Goal: Task Accomplishment & Management: Complete application form

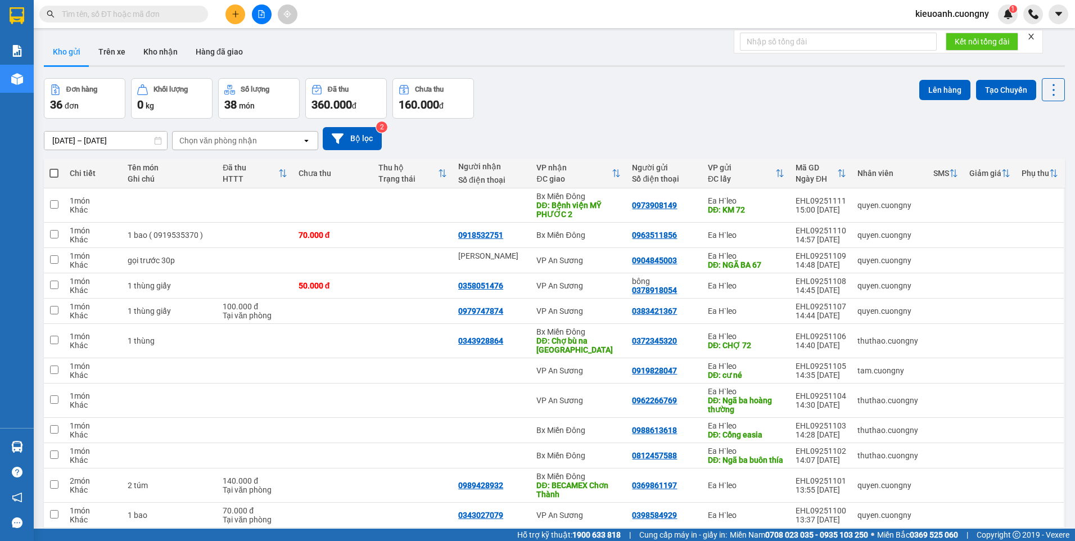
click at [600, 62] on div "Kho gửi Trên xe Kho nhận Hàng đã giao" at bounding box center [554, 53] width 1021 height 30
click at [238, 8] on button at bounding box center [236, 14] width 20 height 20
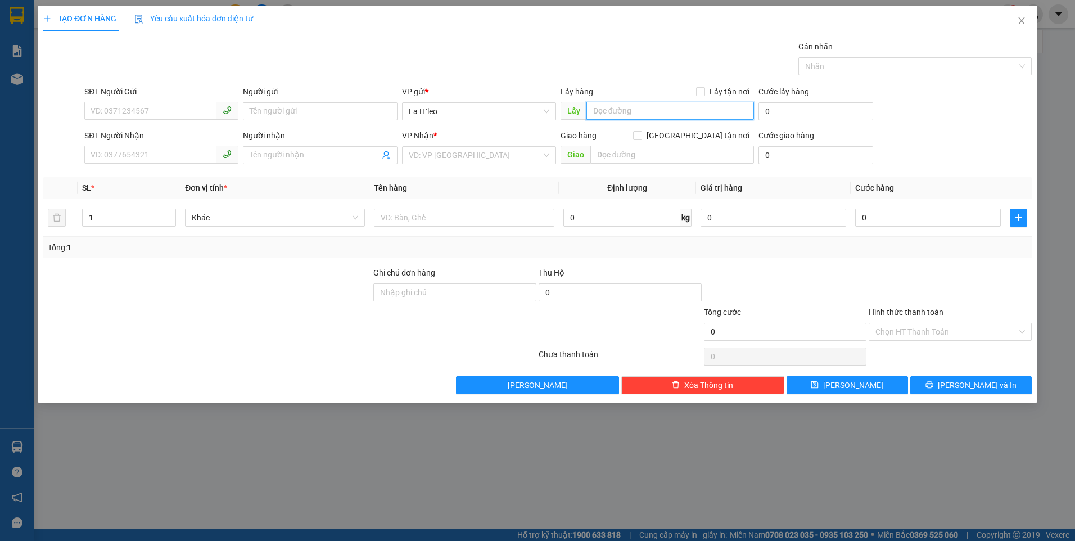
click at [622, 109] on input "text" at bounding box center [671, 111] width 168 height 18
type input "n"
type input "Ngã Ba 65"
click at [528, 154] on input "search" at bounding box center [475, 155] width 133 height 17
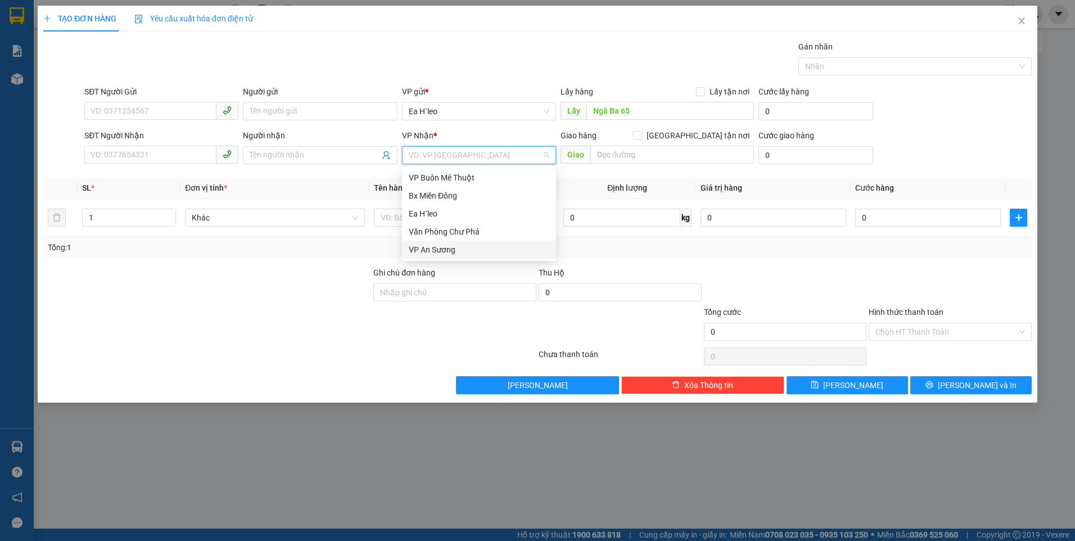
click at [479, 250] on div "VP An Sương" at bounding box center [479, 250] width 141 height 12
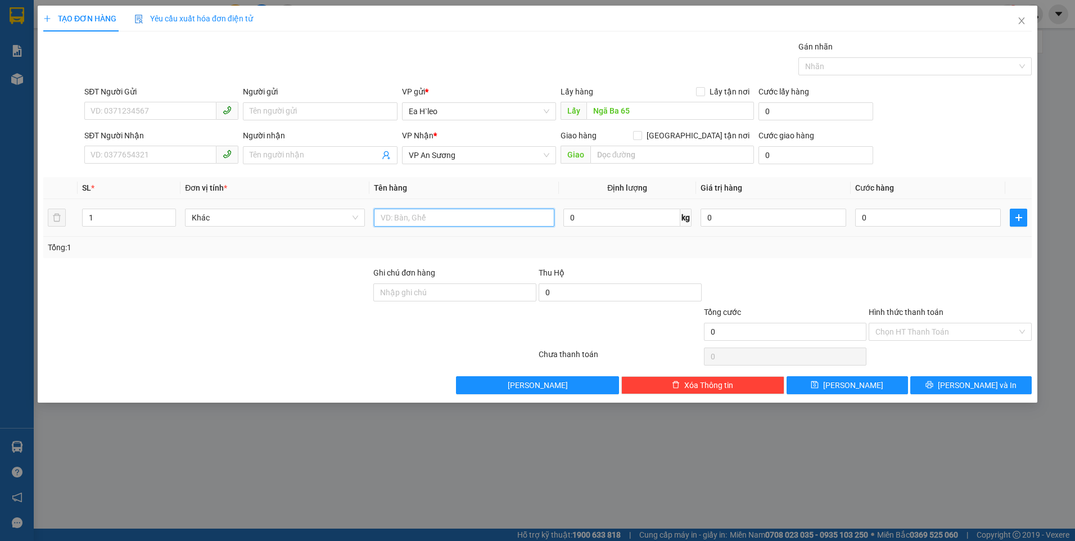
click at [410, 214] on input "text" at bounding box center [464, 218] width 180 height 18
type input "1 Thùng"
click at [159, 112] on input "SĐT Người Gửi" at bounding box center [150, 111] width 132 height 18
click at [108, 112] on input "0963958876" at bounding box center [150, 111] width 132 height 18
click at [121, 111] on input "0963958876" at bounding box center [150, 111] width 132 height 18
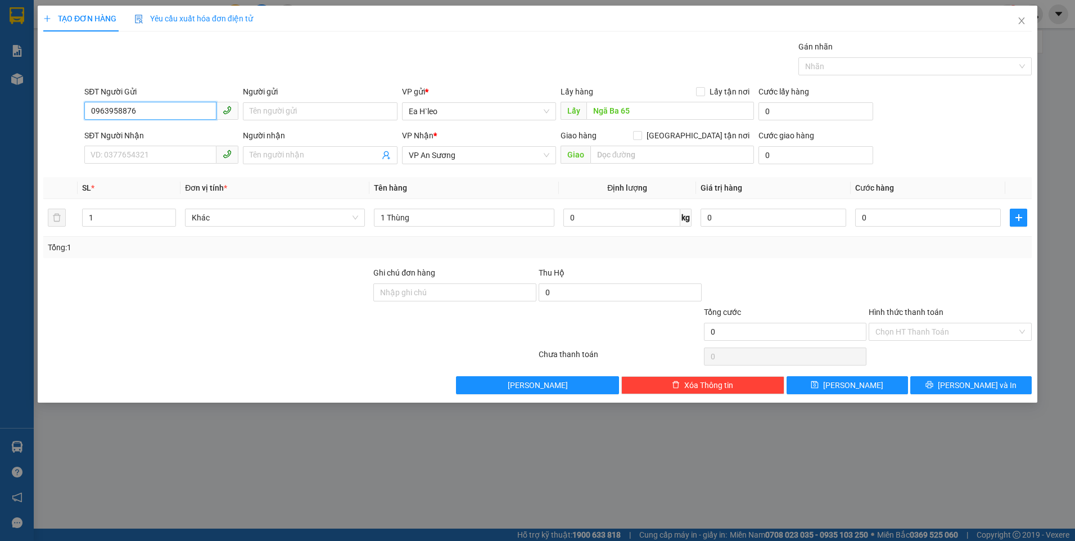
click at [145, 106] on input "0963958876" at bounding box center [150, 111] width 132 height 18
type input "0963958876"
click at [133, 148] on input "SĐT Người Nhận" at bounding box center [150, 155] width 132 height 18
paste input "0377164067"
type input "0377164067"
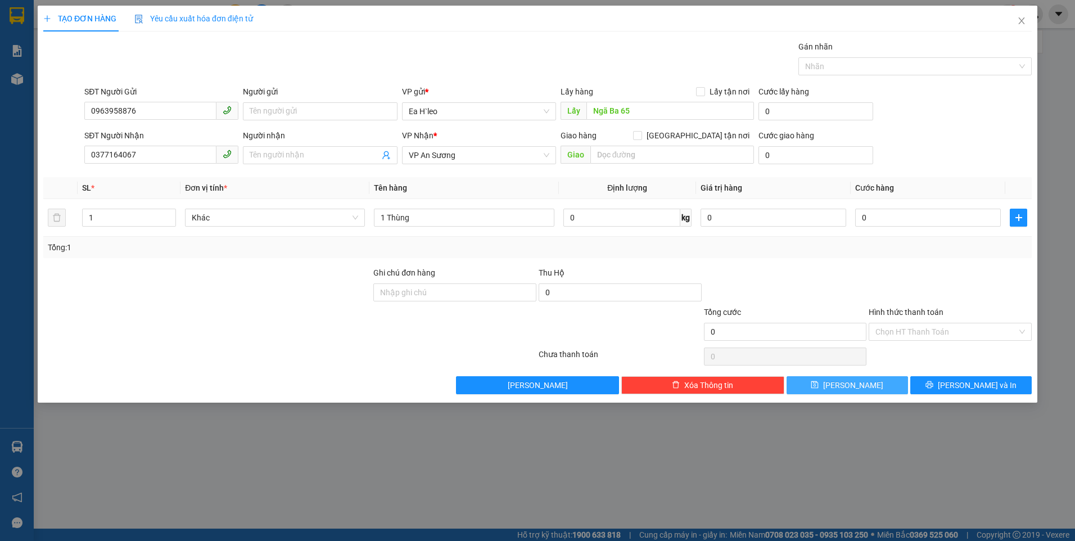
click at [864, 383] on button "[PERSON_NAME]" at bounding box center [847, 385] width 121 height 18
click at [1025, 20] on icon "close" at bounding box center [1021, 20] width 9 height 9
